Goal: Task Accomplishment & Management: Manage account settings

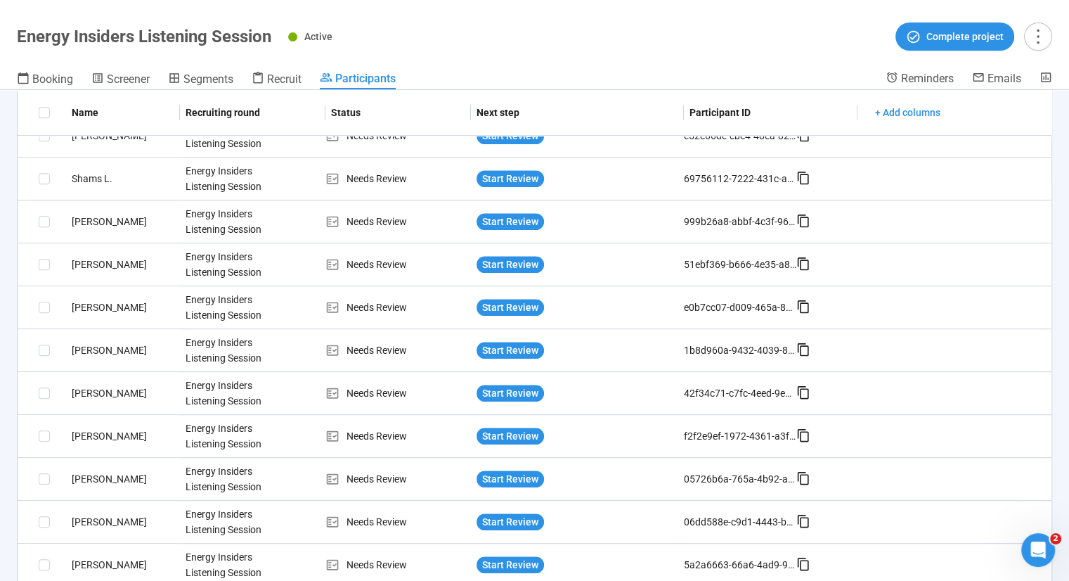
scroll to position [966, 0]
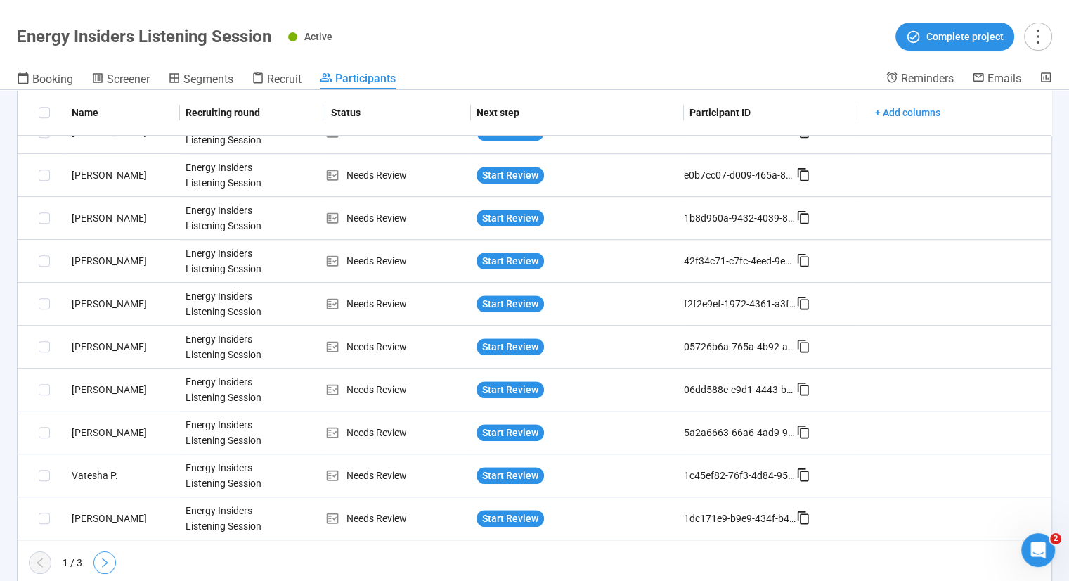
click at [104, 559] on icon "right" at bounding box center [105, 562] width 6 height 10
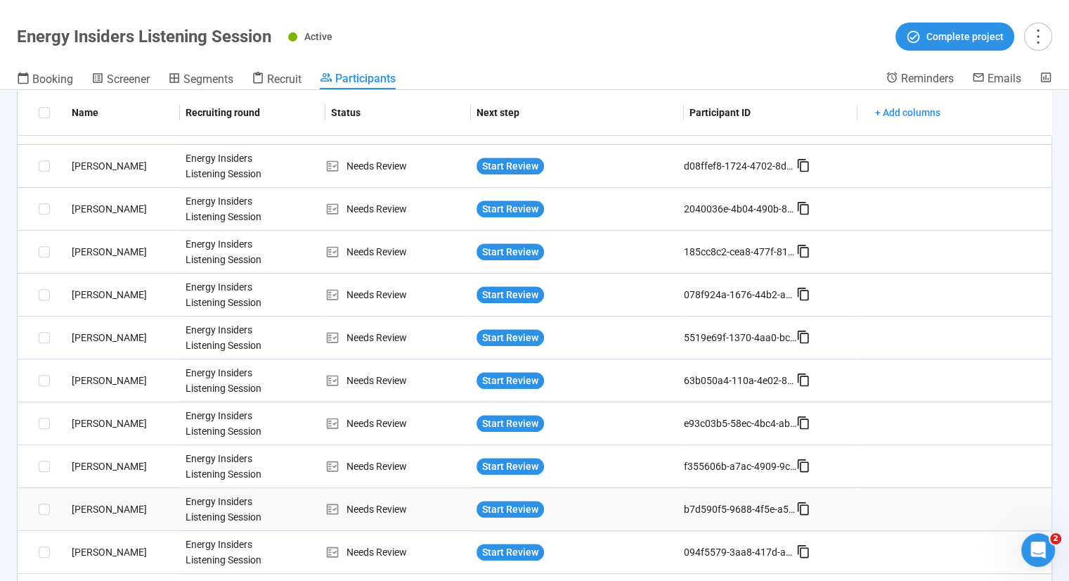
scroll to position [759, 0]
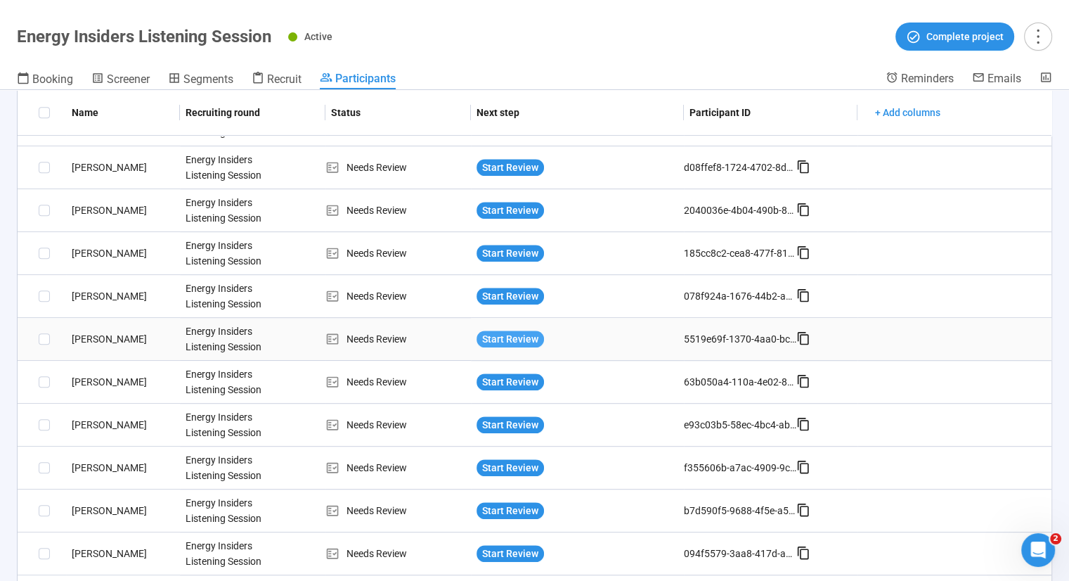
click at [508, 335] on span "Start Review" at bounding box center [510, 338] width 56 height 15
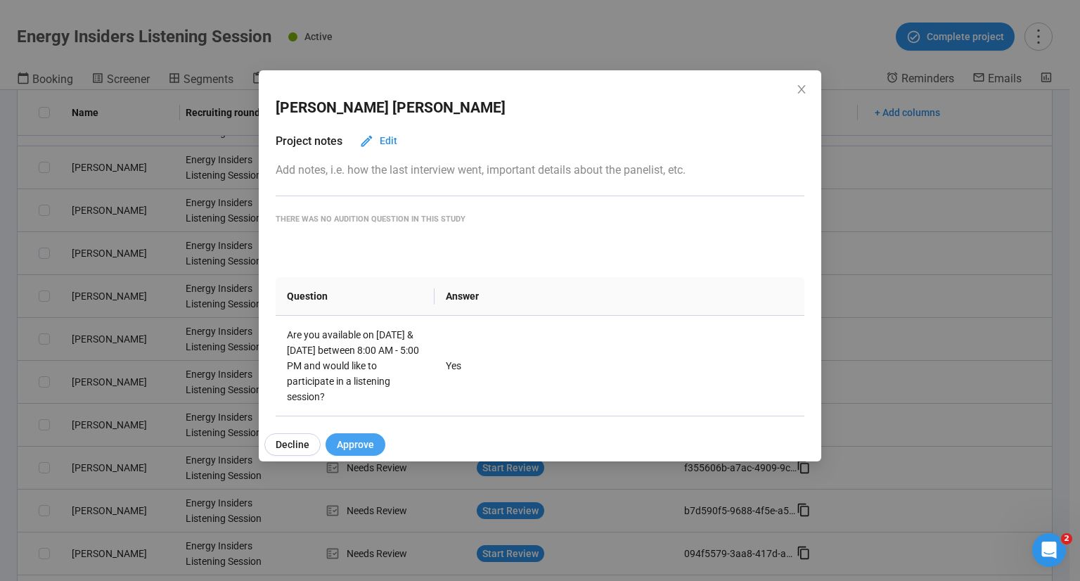
click at [347, 449] on span "Approve" at bounding box center [355, 443] width 37 height 15
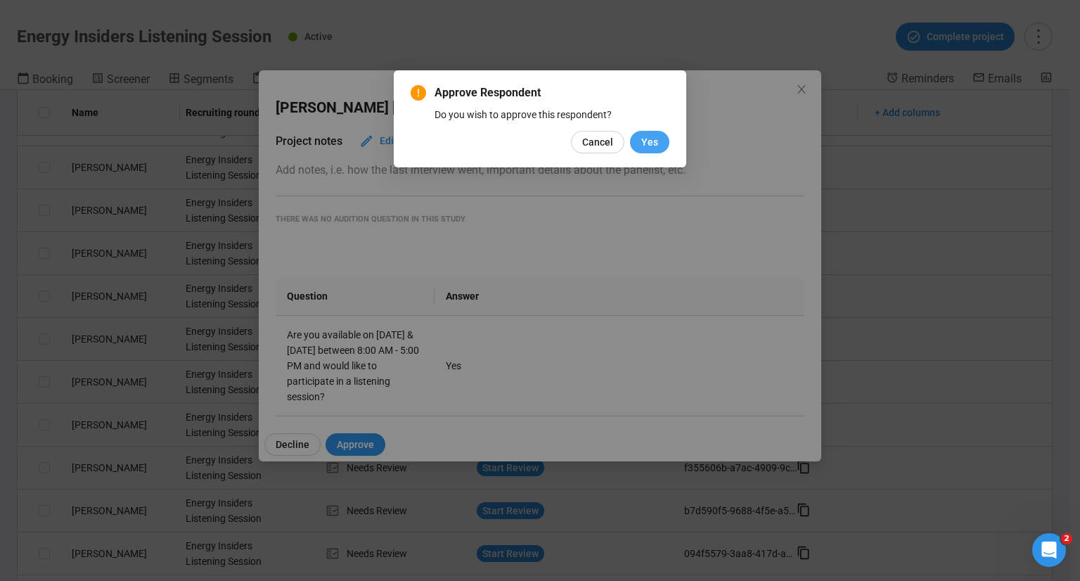
click at [649, 143] on span "Yes" at bounding box center [649, 141] width 17 height 15
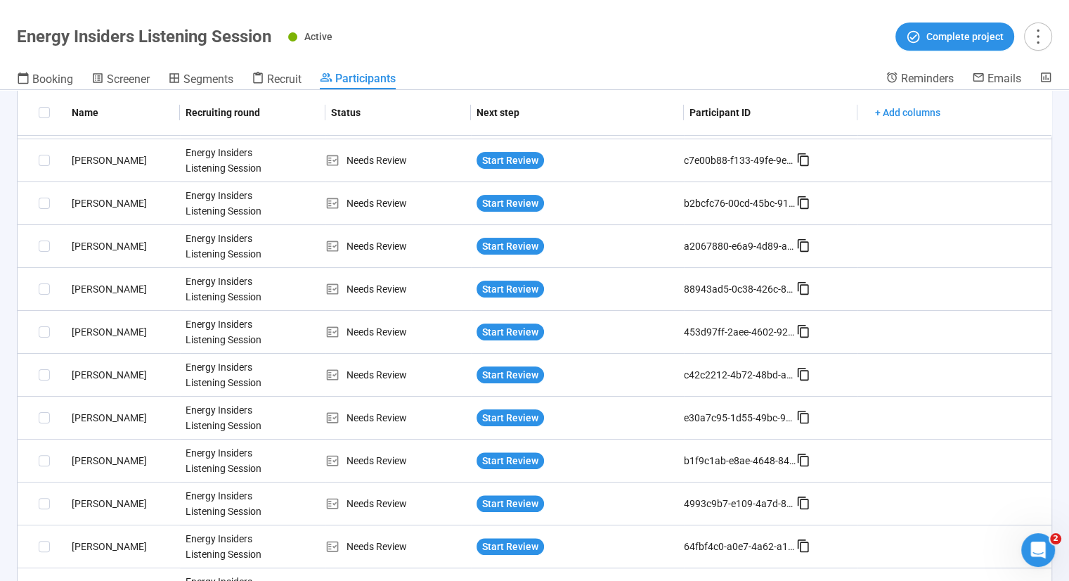
scroll to position [0, 0]
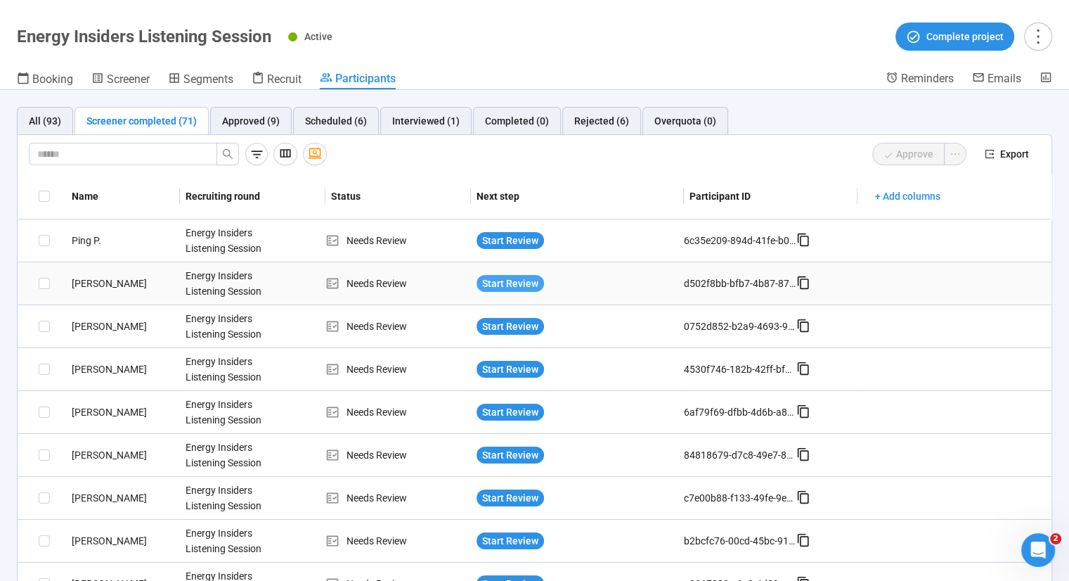
click at [520, 284] on span "Start Review" at bounding box center [510, 283] width 56 height 15
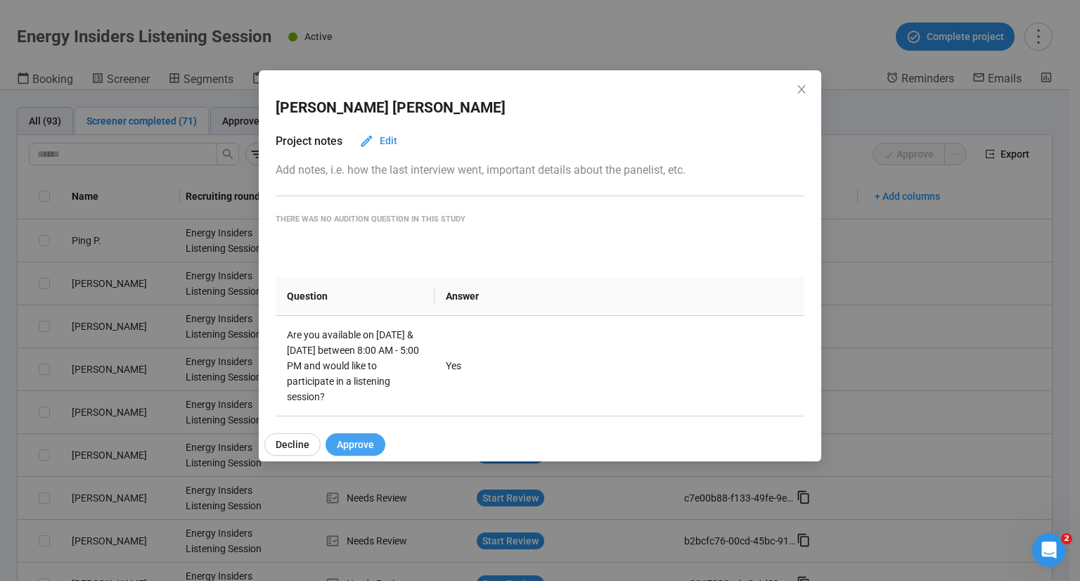
click at [358, 436] on span "Approve" at bounding box center [355, 443] width 37 height 15
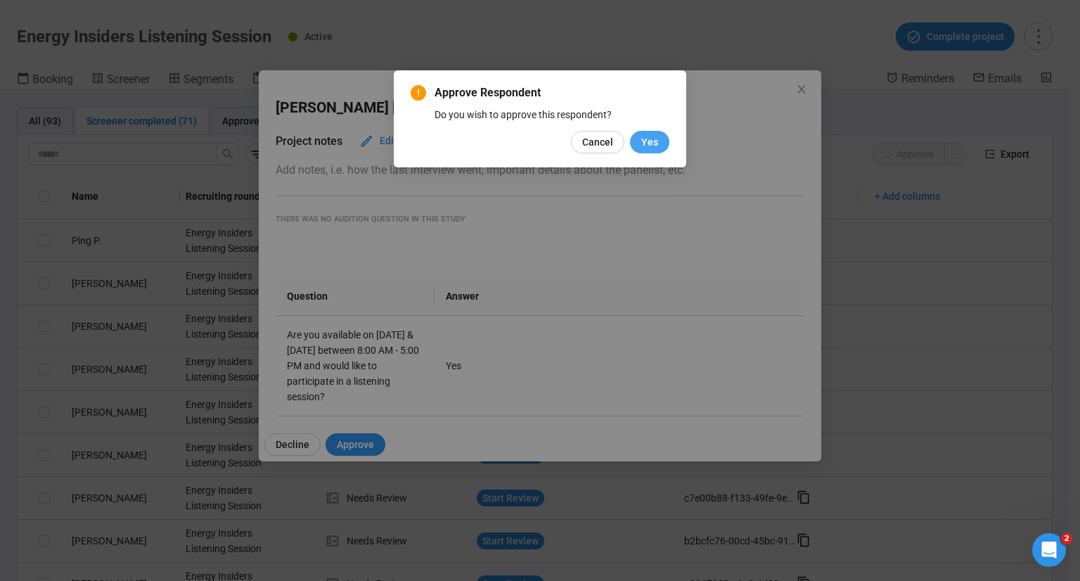
click at [652, 135] on span "Yes" at bounding box center [649, 141] width 17 height 15
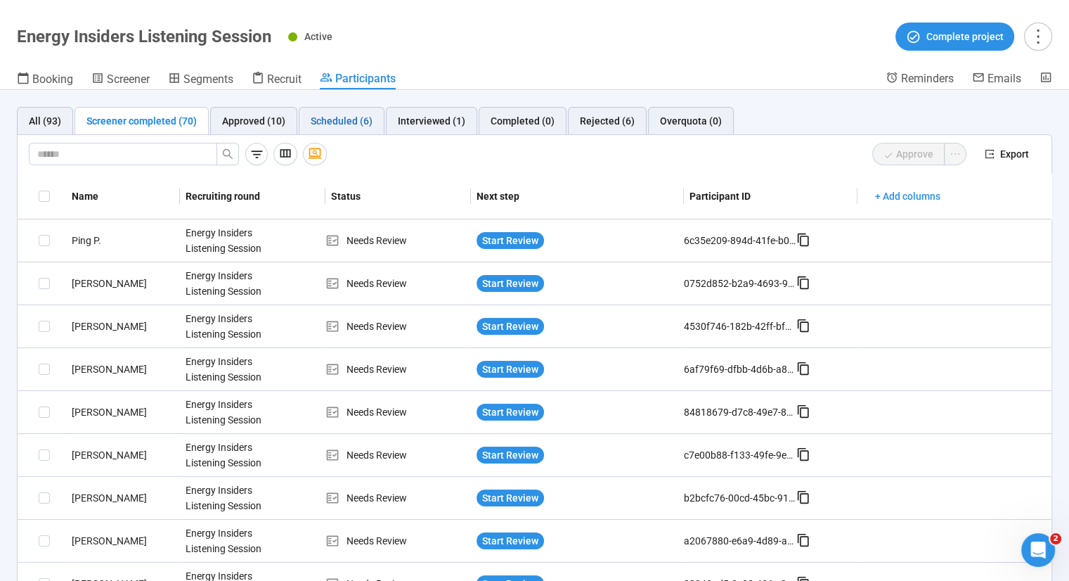
click at [344, 122] on div "Scheduled (6)" at bounding box center [342, 120] width 62 height 15
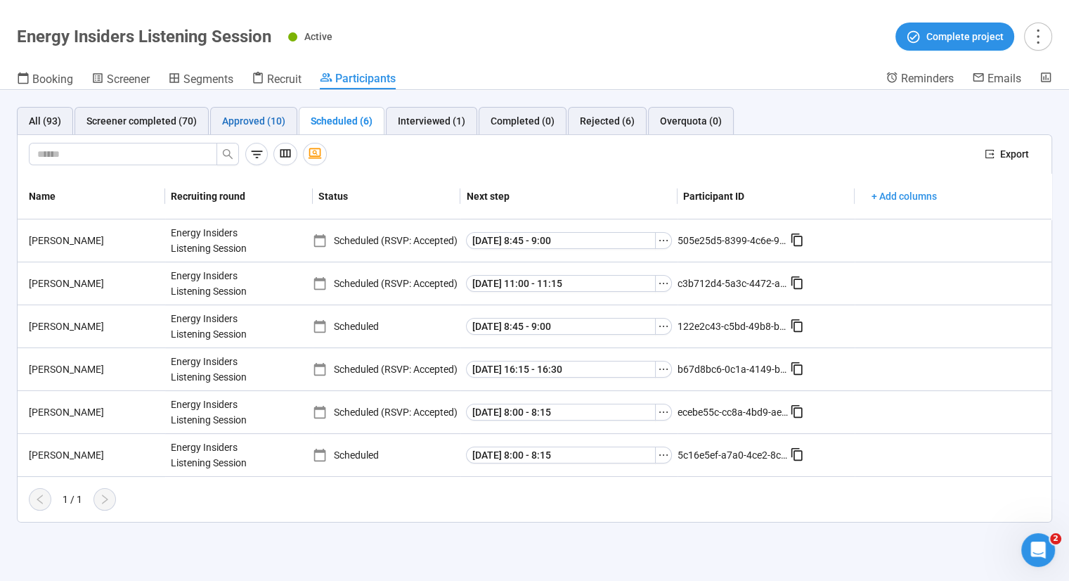
click at [258, 127] on div "Approved (10)" at bounding box center [253, 120] width 63 height 15
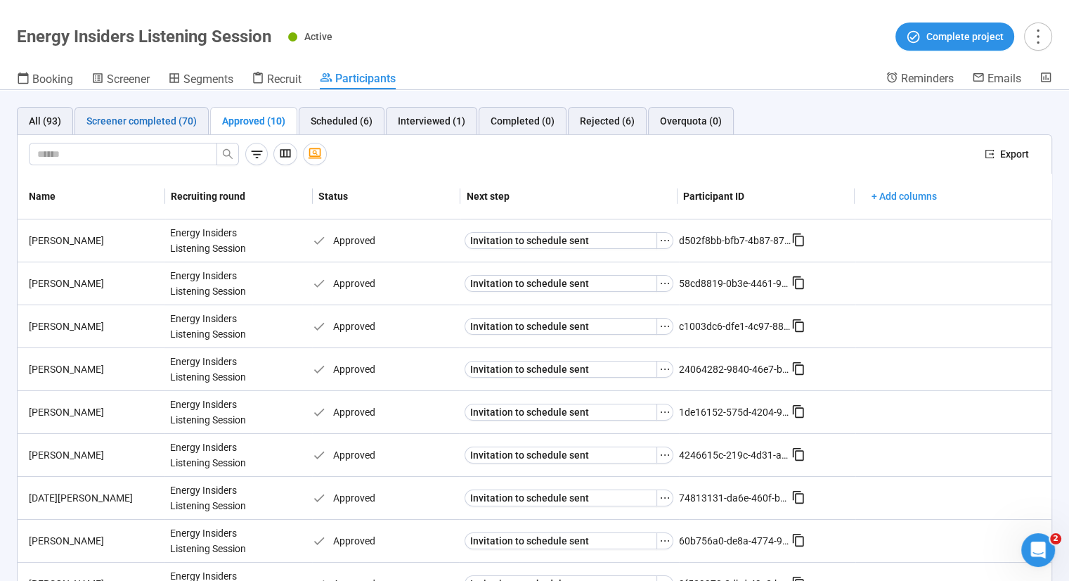
click at [139, 127] on div "Screener completed (70)" at bounding box center [141, 120] width 110 height 15
